Goal: Task Accomplishment & Management: Use online tool/utility

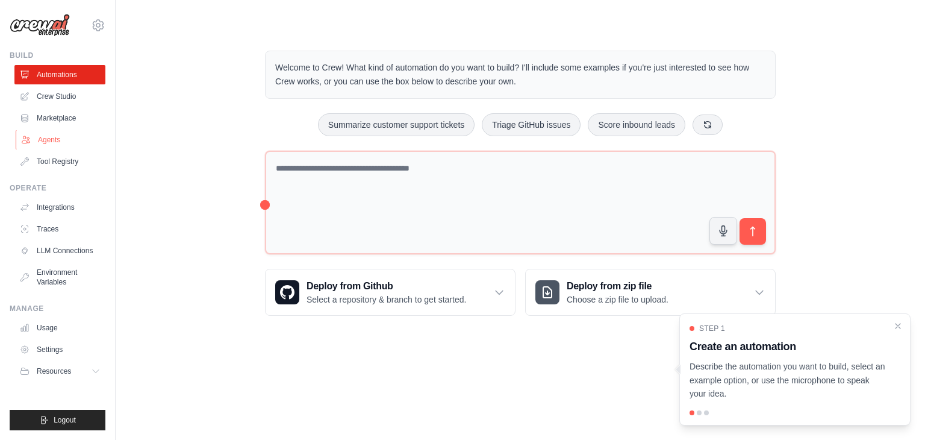
click at [58, 138] on link "Agents" at bounding box center [61, 139] width 91 height 19
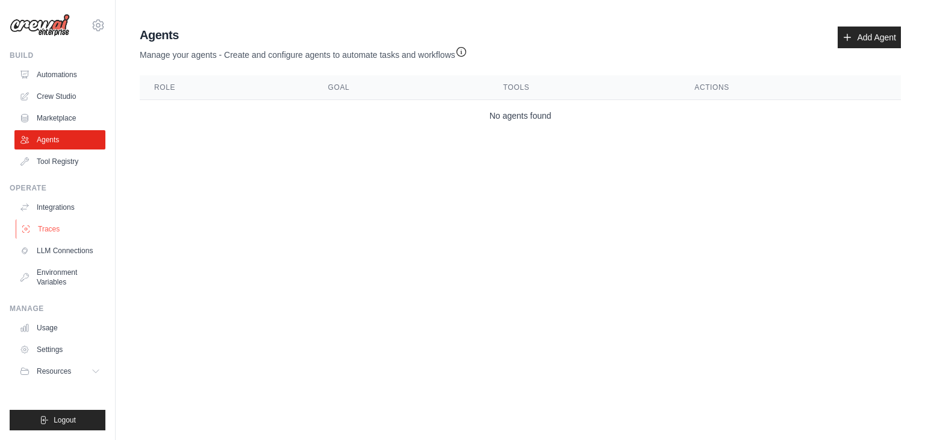
click at [54, 228] on link "Traces" at bounding box center [61, 228] width 91 height 19
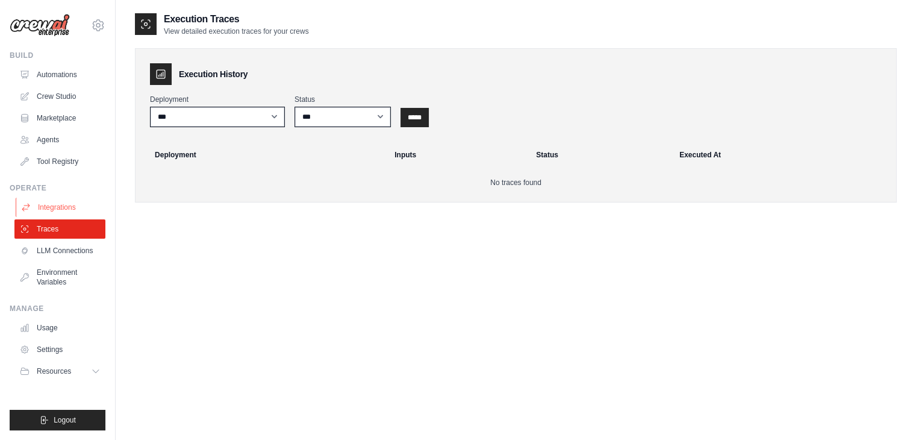
click at [52, 204] on link "Integrations" at bounding box center [61, 206] width 91 height 19
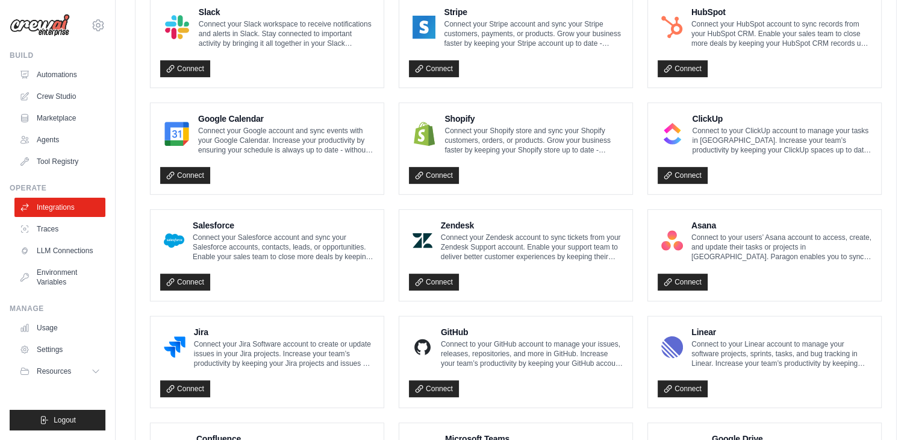
scroll to position [602, 0]
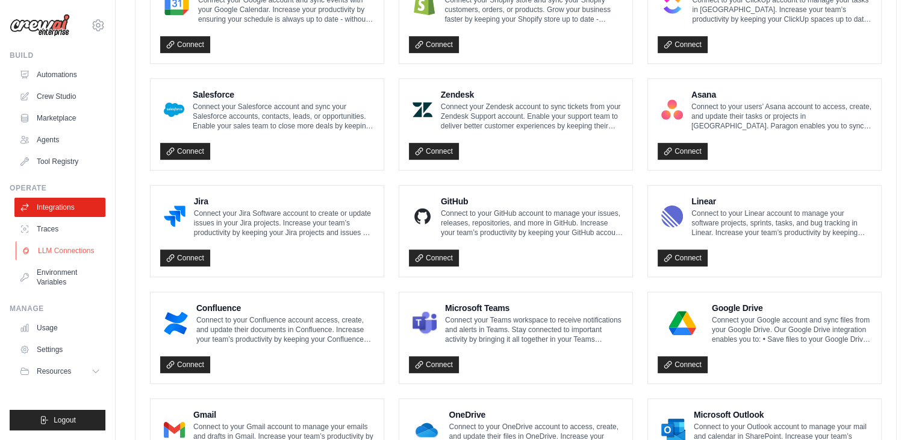
click at [75, 249] on link "LLM Connections" at bounding box center [61, 250] width 91 height 19
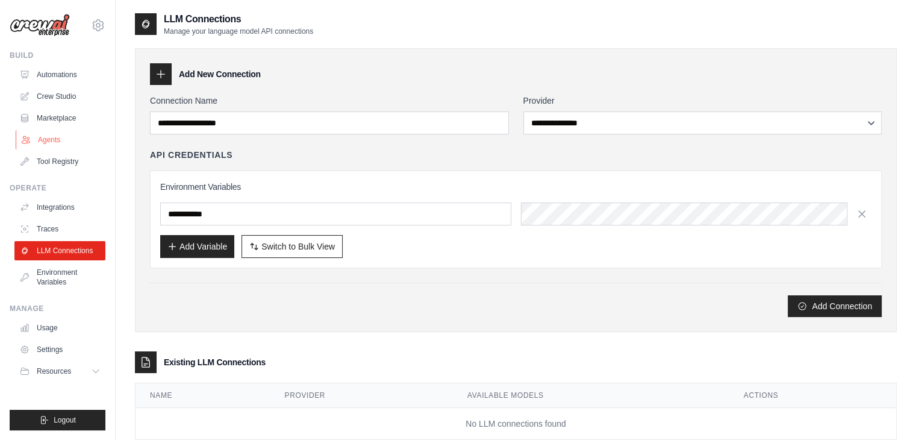
click at [45, 138] on link "Agents" at bounding box center [61, 139] width 91 height 19
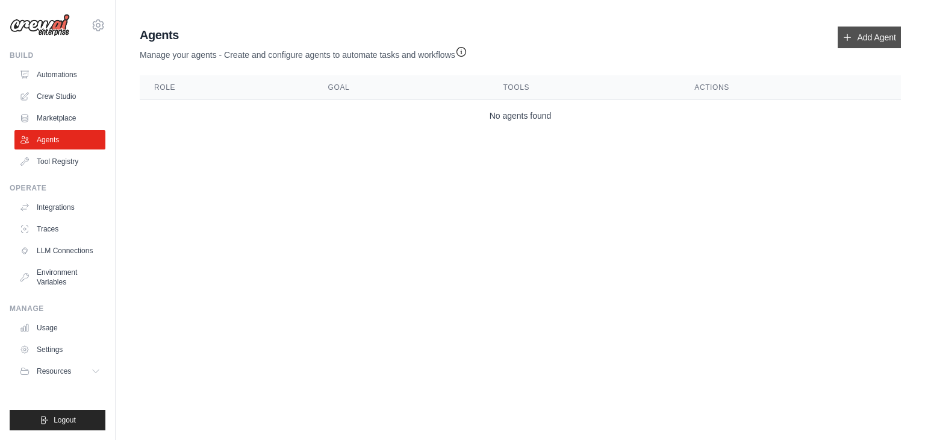
click at [857, 30] on link "Add Agent" at bounding box center [868, 37] width 63 height 22
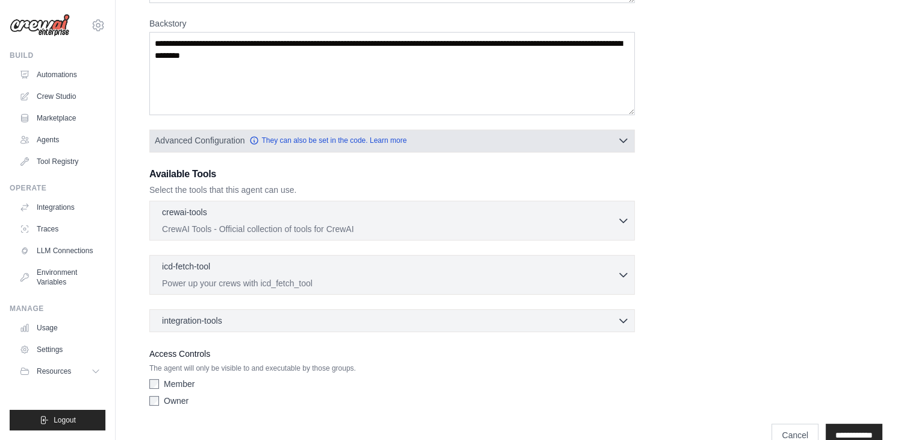
scroll to position [205, 0]
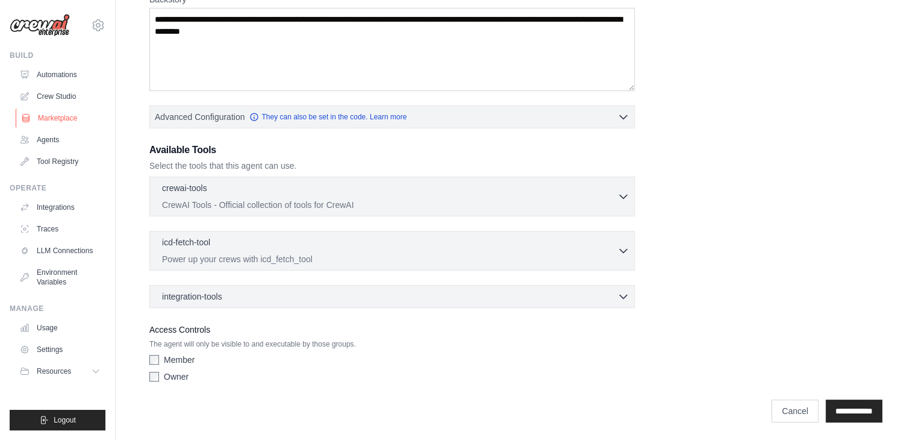
click at [48, 119] on link "Marketplace" at bounding box center [61, 117] width 91 height 19
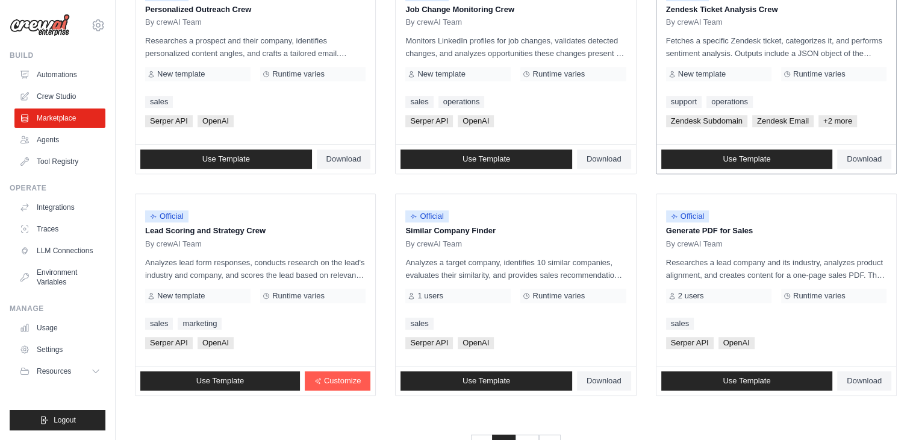
scroll to position [614, 0]
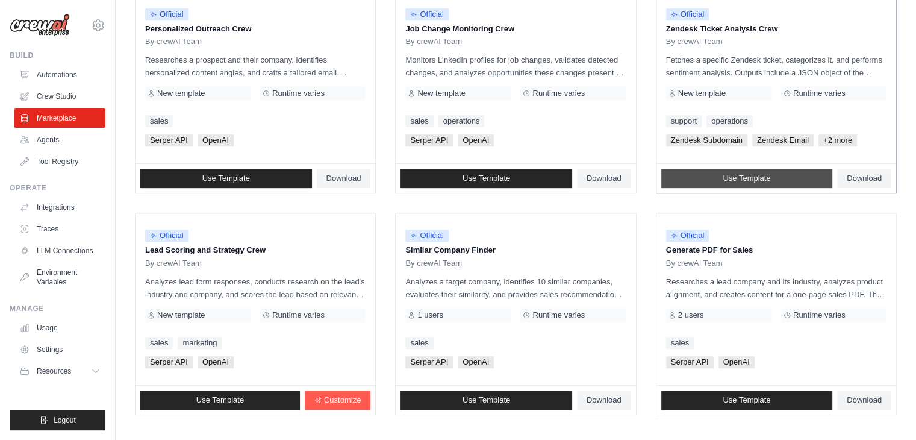
click at [711, 172] on link "Use Template" at bounding box center [747, 178] width 172 height 19
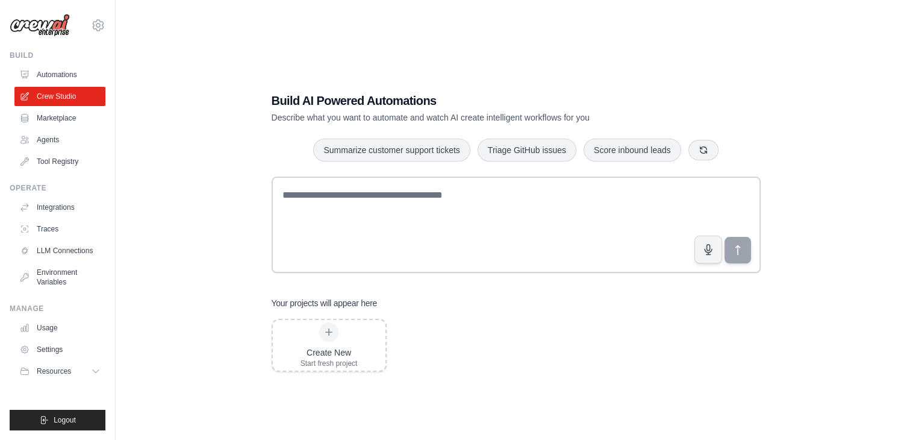
click at [48, 370] on span "Resources" at bounding box center [54, 371] width 34 height 10
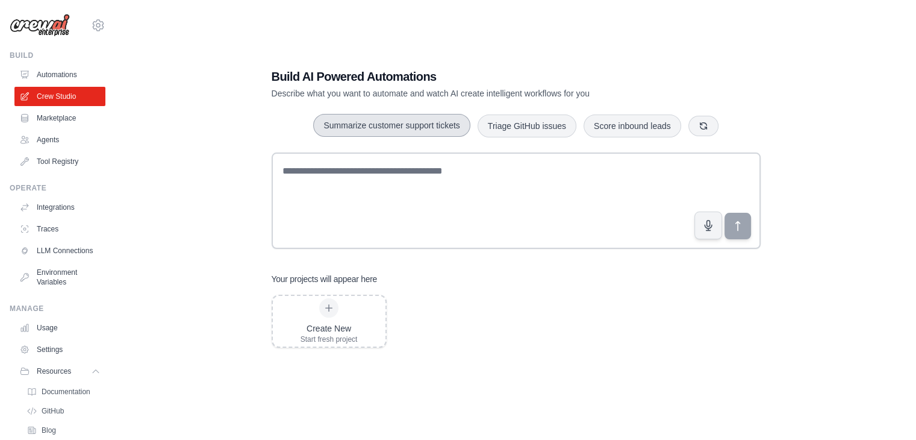
click at [361, 126] on button "Summarize customer support tickets" at bounding box center [391, 125] width 157 height 23
